Goal: Task Accomplishment & Management: Complete application form

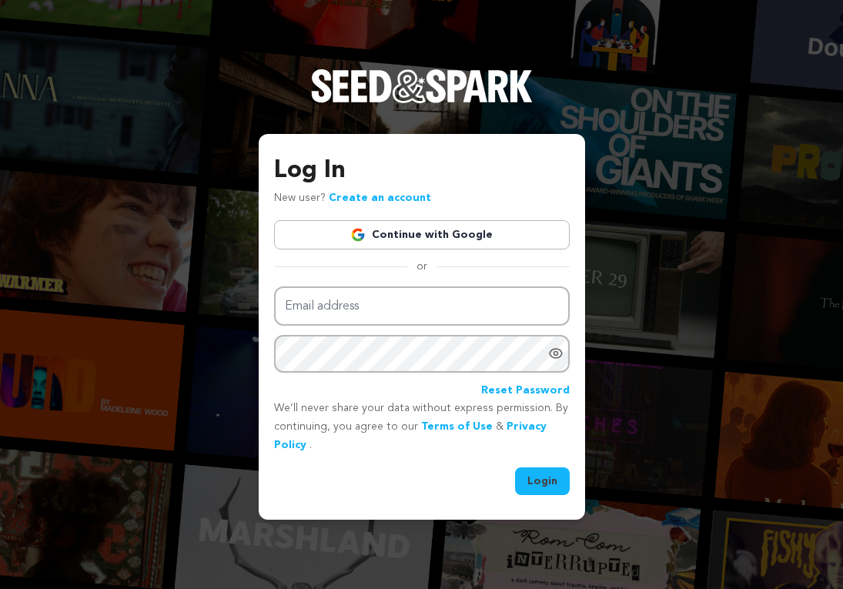
click at [419, 230] on link "Continue with Google" at bounding box center [422, 234] width 296 height 29
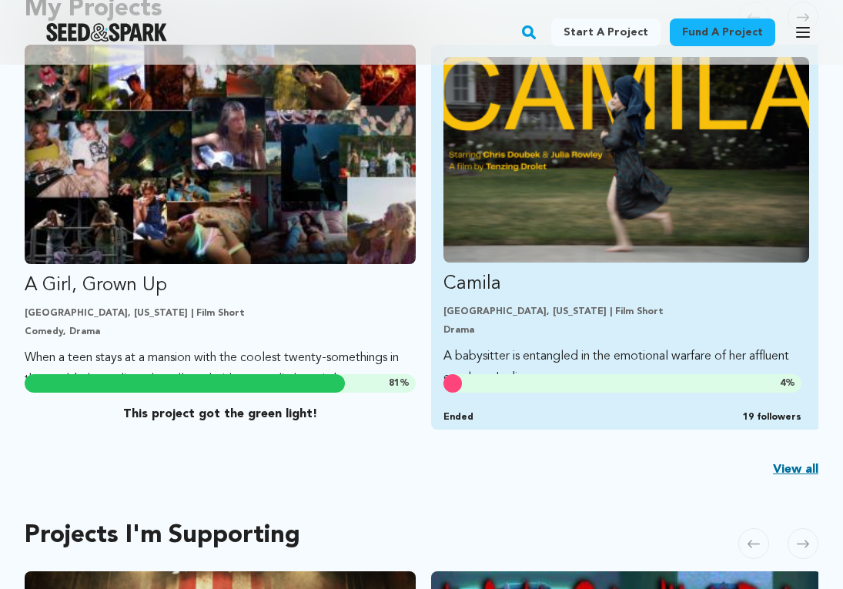
scroll to position [414, 0]
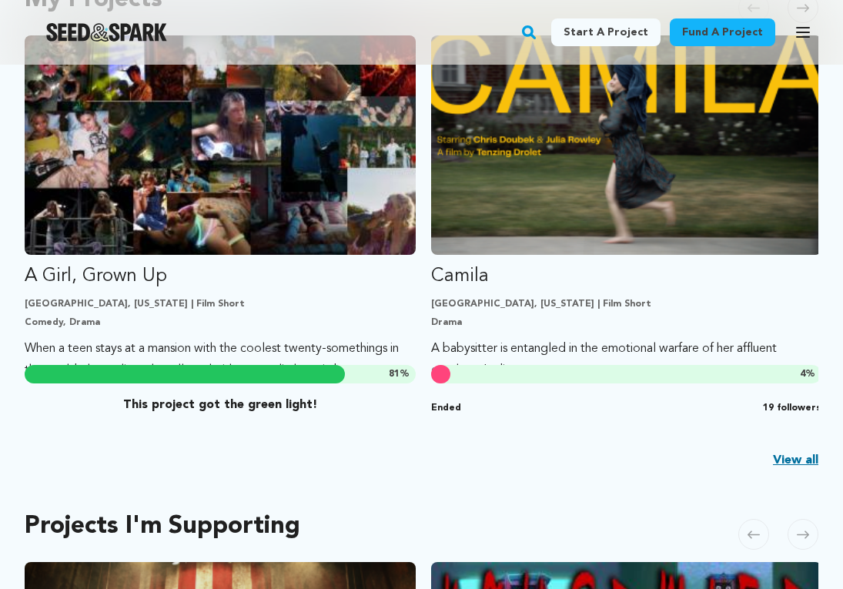
click at [787, 462] on link "View all" at bounding box center [795, 460] width 45 height 18
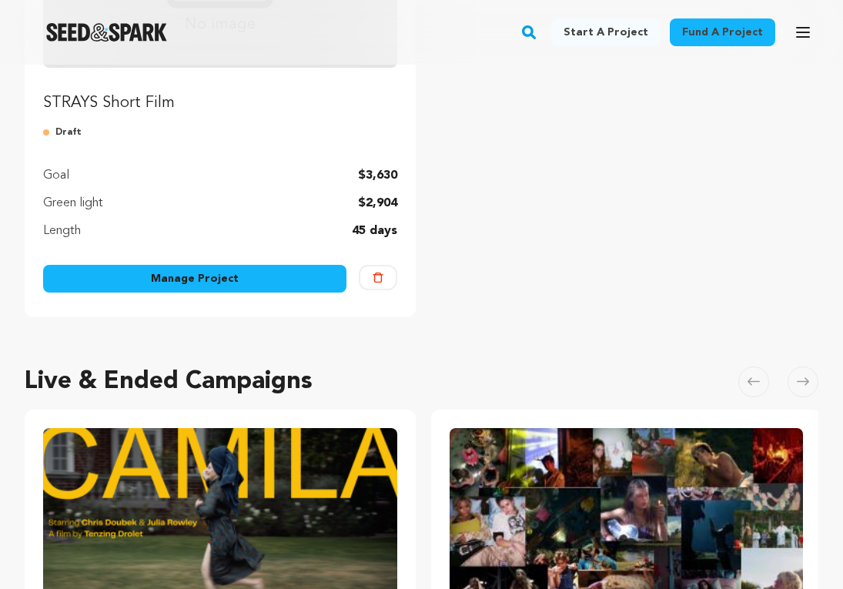
scroll to position [351, 0]
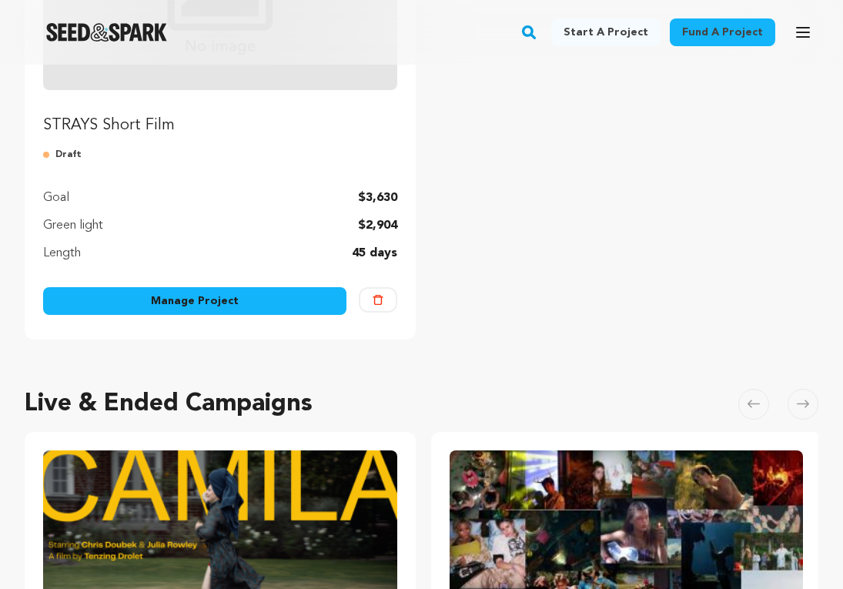
click at [278, 298] on link "Manage Project" at bounding box center [194, 301] width 303 height 28
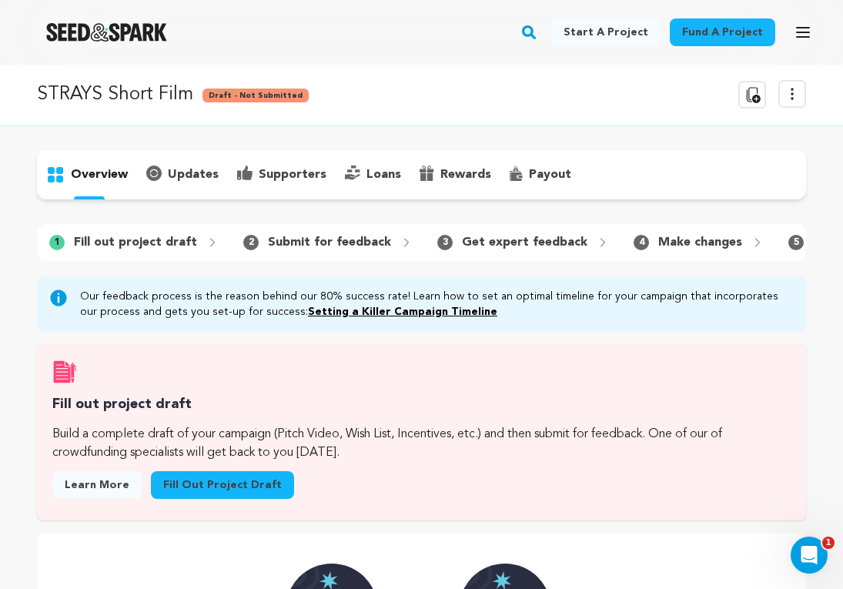
click at [224, 491] on link "Fill out project draft" at bounding box center [222, 485] width 143 height 28
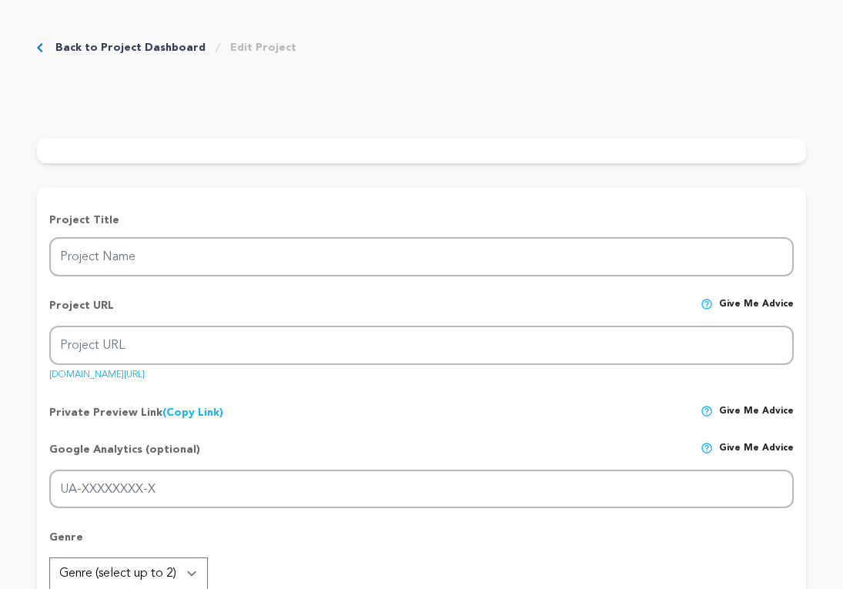
type input "STRAYS Short Film"
type input "strays-short-film"
type input "When a group of [PERSON_NAME] kids find a dying cat by the train tracks, their …"
type textarea "STRAYS is about what we bury, what we keep, and how love exists everywhere- eve…"
type textarea "Through the story of [PERSON_NAME] kids who give a stray kitten a funeral, our …"
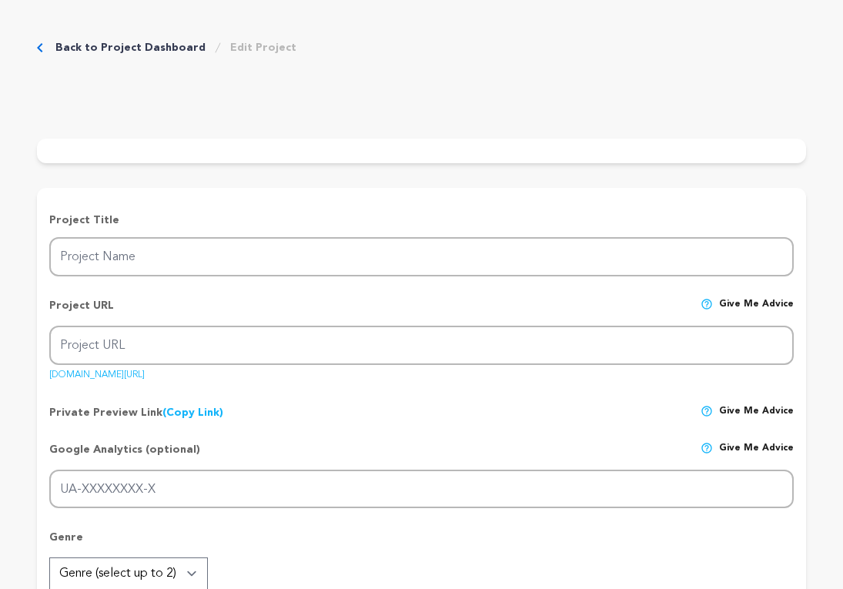
radio input "true"
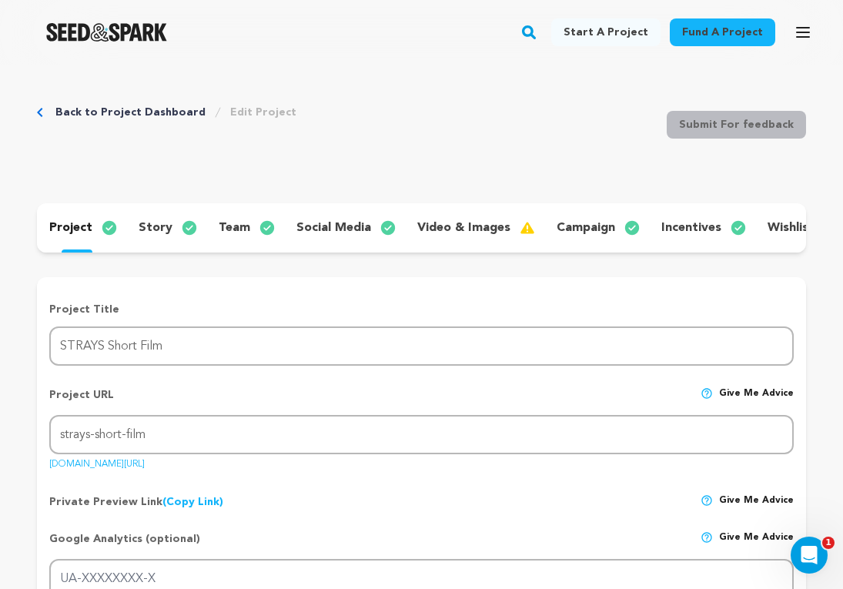
click at [164, 235] on p "story" at bounding box center [156, 228] width 34 height 18
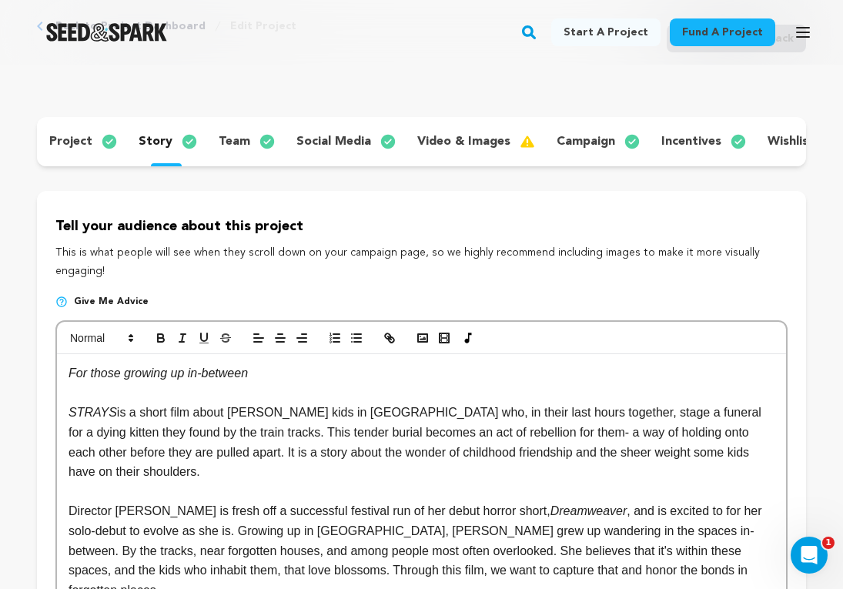
scroll to position [82, 0]
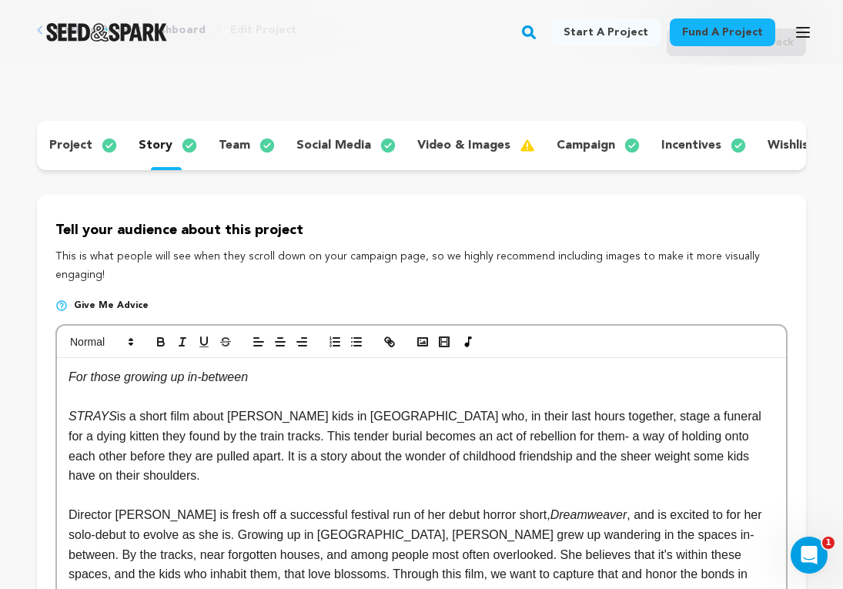
click at [221, 149] on p "team" at bounding box center [235, 145] width 32 height 18
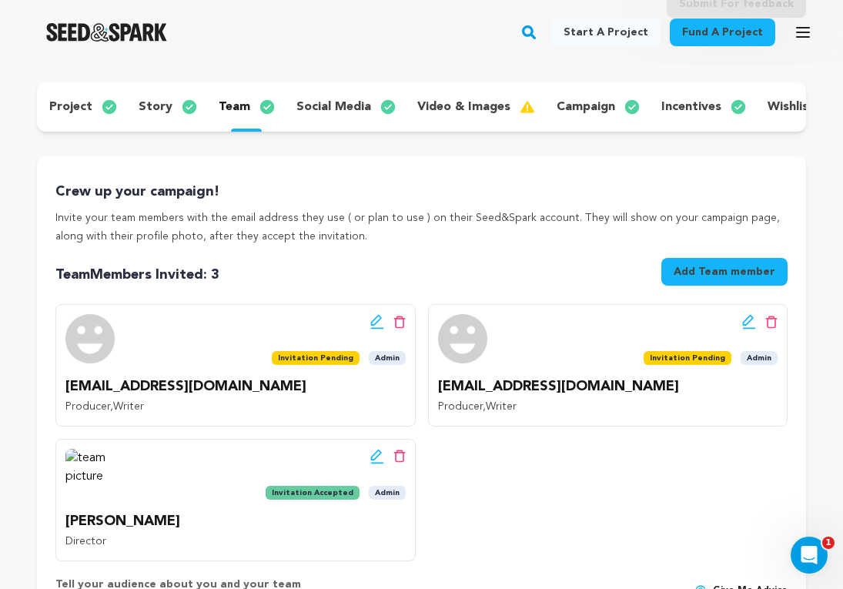
scroll to position [73, 0]
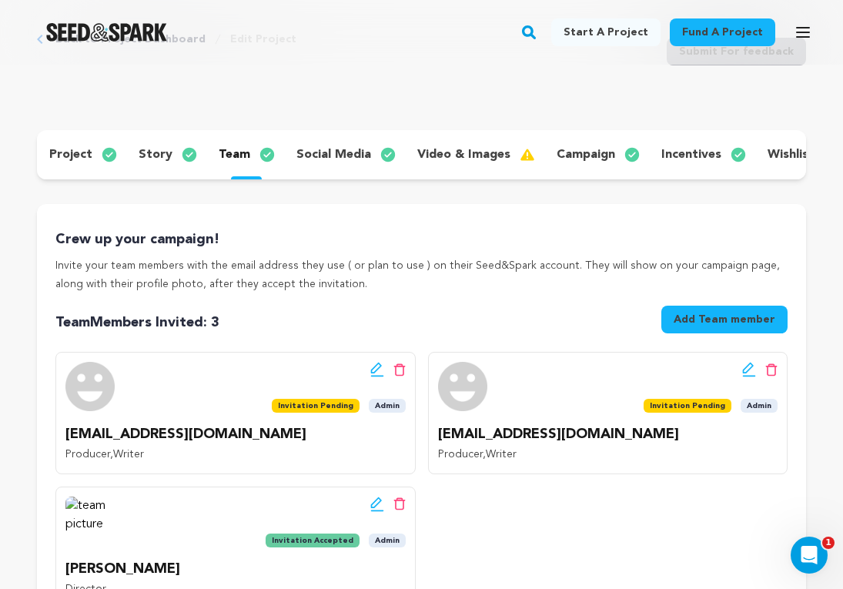
click at [330, 155] on p "social media" at bounding box center [333, 155] width 75 height 18
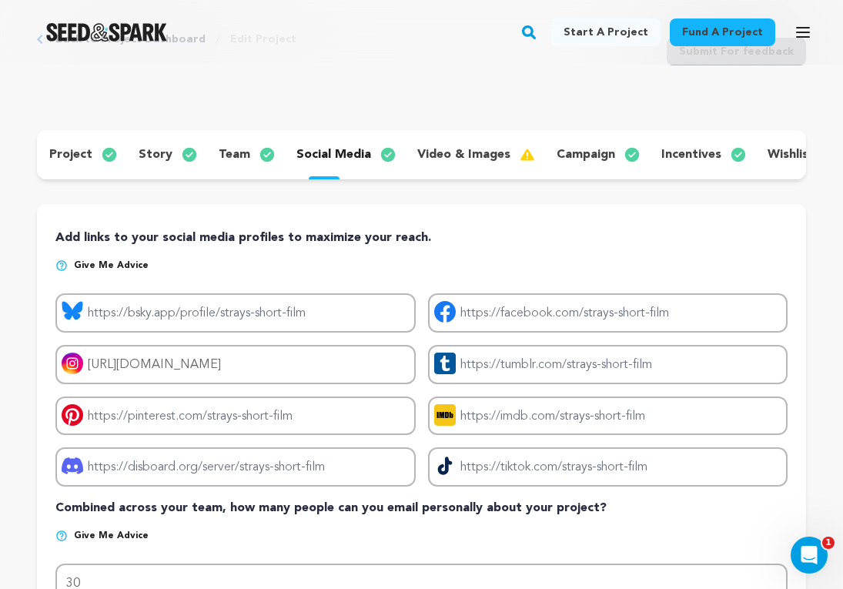
click at [434, 149] on p "video & images" at bounding box center [463, 155] width 93 height 18
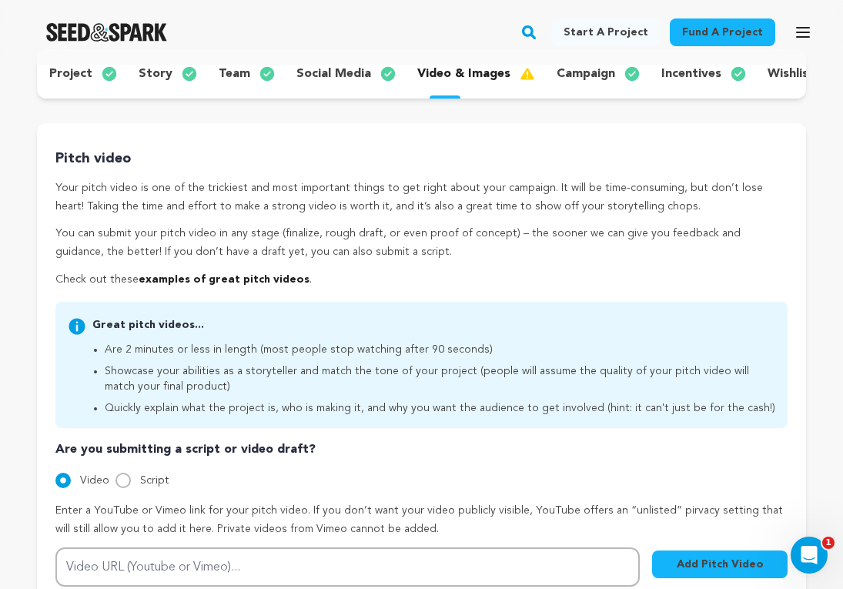
scroll to position [149, 0]
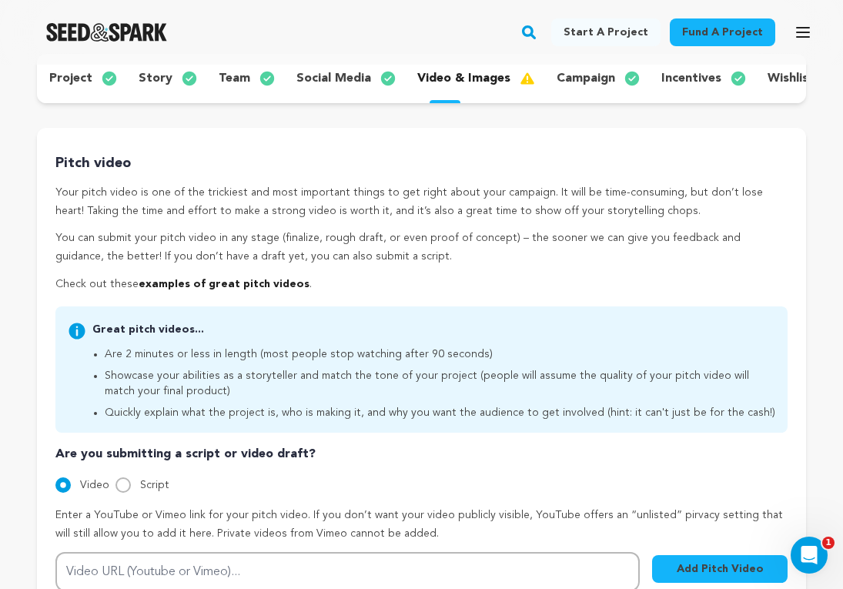
click at [557, 82] on p "campaign" at bounding box center [586, 78] width 59 height 18
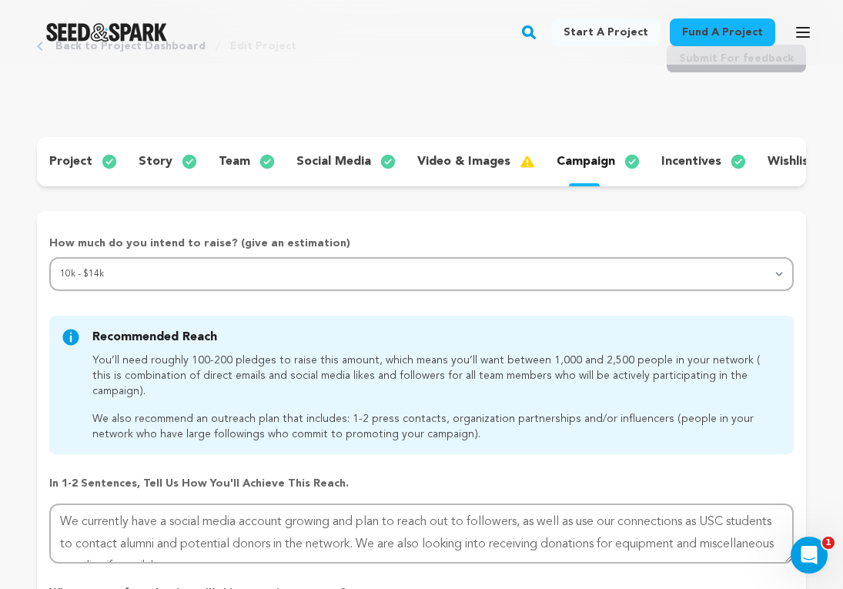
scroll to position [79, 0]
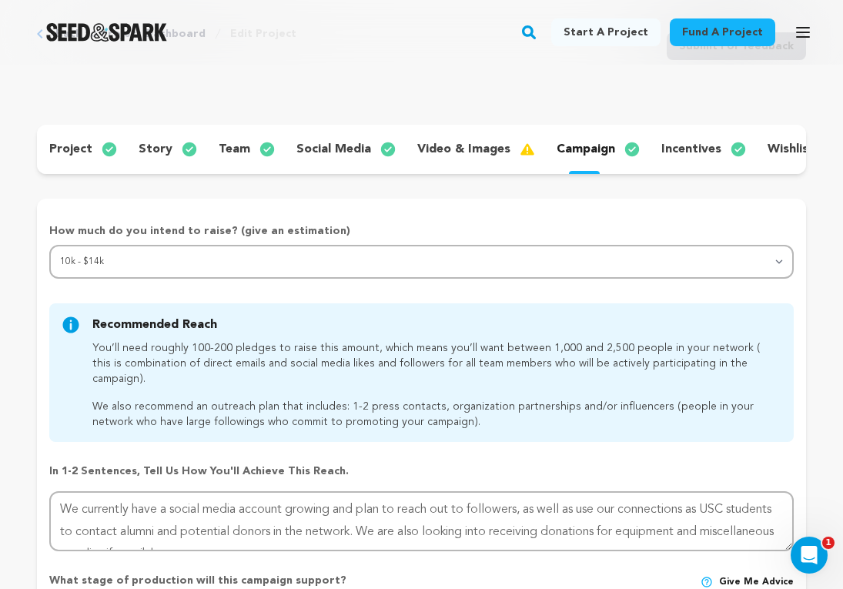
click at [667, 159] on div "incentives" at bounding box center [702, 149] width 106 height 25
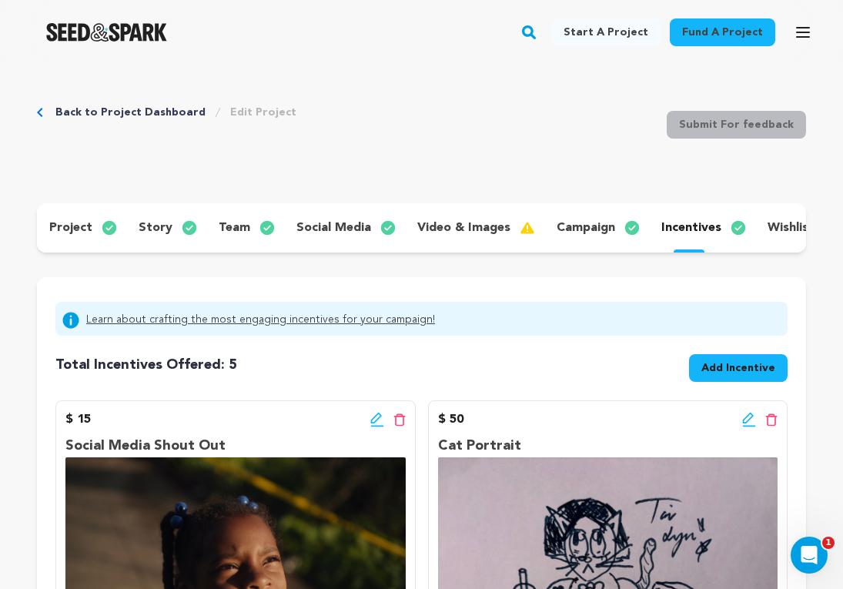
click at [226, 226] on p "team" at bounding box center [235, 228] width 32 height 18
